Goal: Task Accomplishment & Management: Complete application form

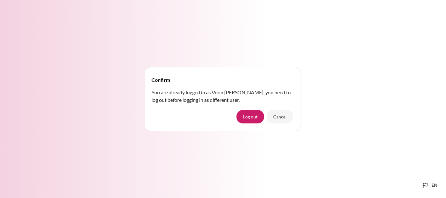
click at [89, 24] on div "Confirm You are already logged in as Voon Hoe Lee, you need to log out before l…" at bounding box center [223, 99] width 446 height 198
click at [281, 44] on div "Confirm You are already logged in as Voon Hoe Lee, you need to log out before l…" at bounding box center [223, 99] width 446 height 198
click at [289, 121] on button "Cancel" at bounding box center [280, 116] width 27 height 13
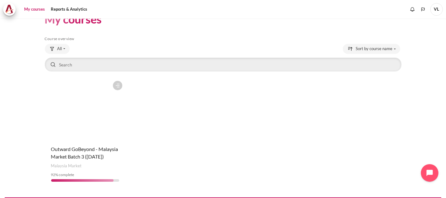
scroll to position [30, 0]
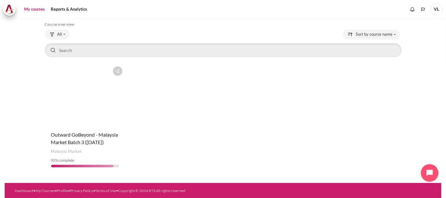
click at [69, 86] on figure "Content" at bounding box center [85, 94] width 81 height 63
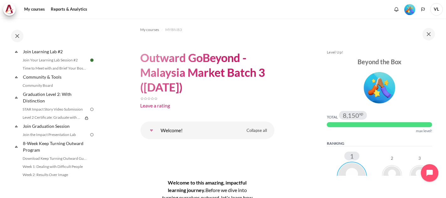
scroll to position [710, 0]
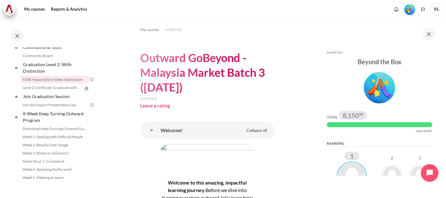
click at [58, 84] on link "STAR Impact Story Video Submission" at bounding box center [55, 80] width 68 height 8
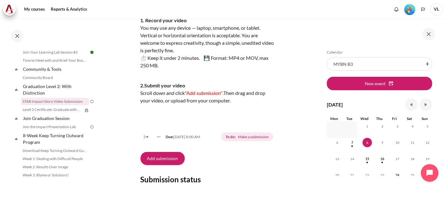
scroll to position [186, 0]
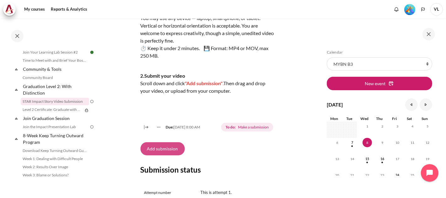
click at [169, 156] on button "Add submission" at bounding box center [163, 149] width 44 height 13
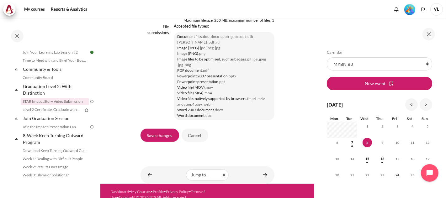
scroll to position [638, 0]
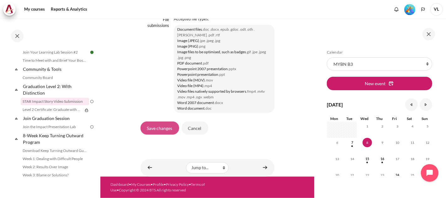
click at [169, 125] on input "Save changes" at bounding box center [160, 128] width 39 height 13
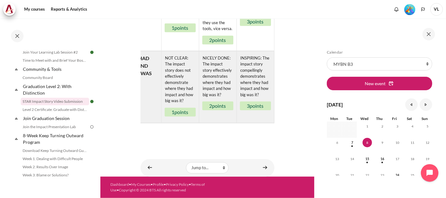
scroll to position [629, 0]
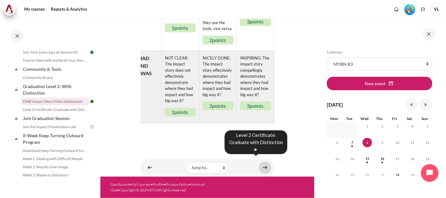
click at [262, 163] on link "Content" at bounding box center [265, 168] width 13 height 12
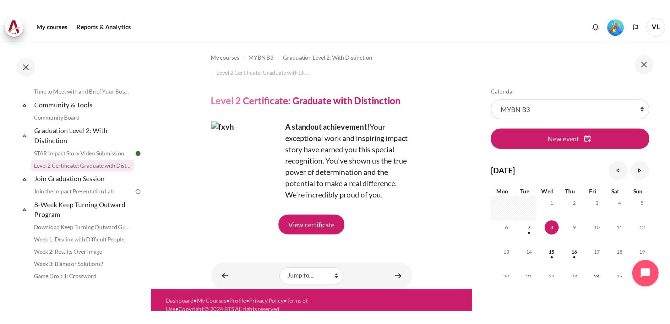
scroll to position [19, 0]
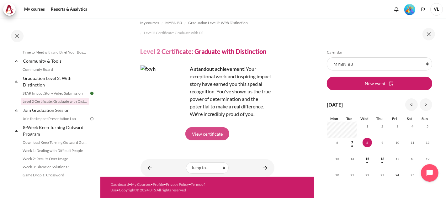
click at [213, 130] on link "View certificate" at bounding box center [208, 133] width 44 height 13
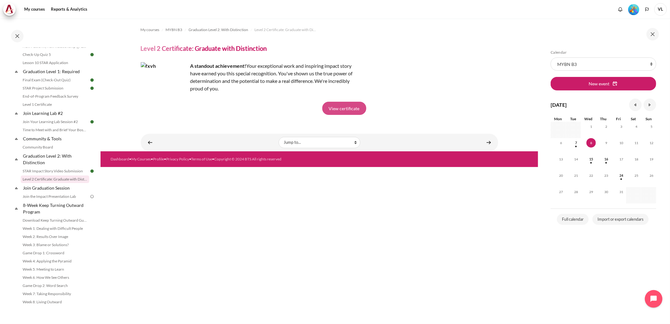
scroll to position [0, 0]
click at [48, 197] on link "Join the Impact Presentation Lab" at bounding box center [55, 197] width 68 height 8
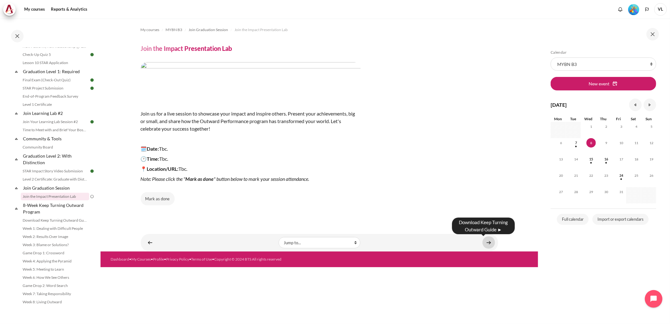
click at [488, 243] on link "Content" at bounding box center [488, 242] width 13 height 12
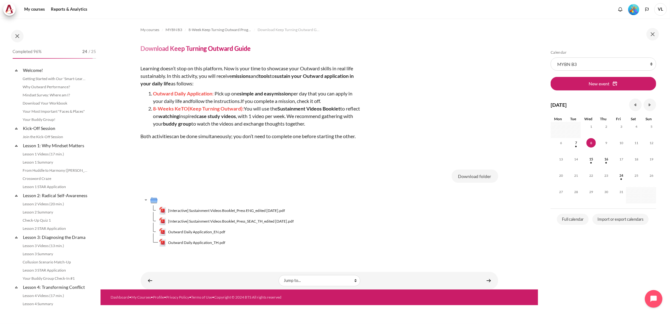
scroll to position [629, 0]
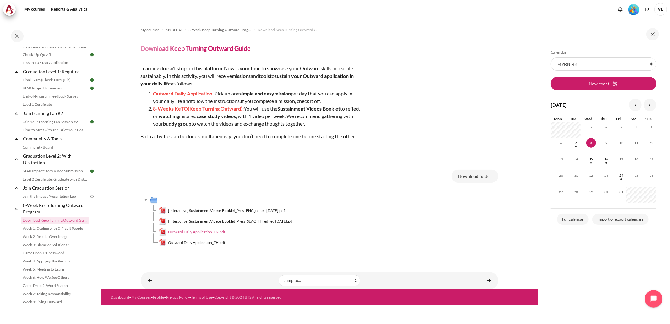
click at [207, 233] on span "Outward Daily Application_EN.pdf" at bounding box center [196, 232] width 57 height 6
click at [490, 279] on link "Content" at bounding box center [488, 280] width 13 height 12
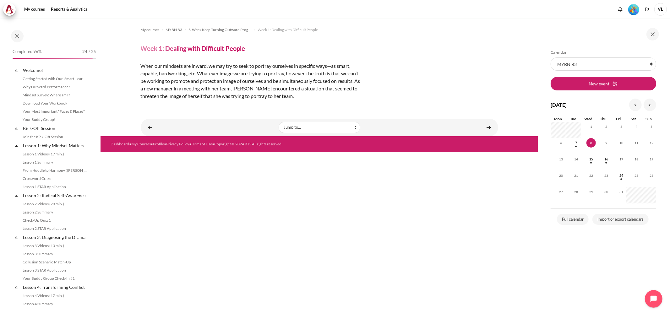
scroll to position [629, 0]
